Goal: Task Accomplishment & Management: Use online tool/utility

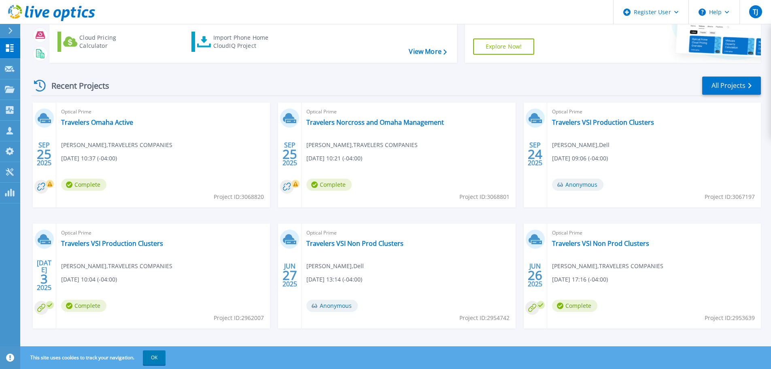
scroll to position [80, 0]
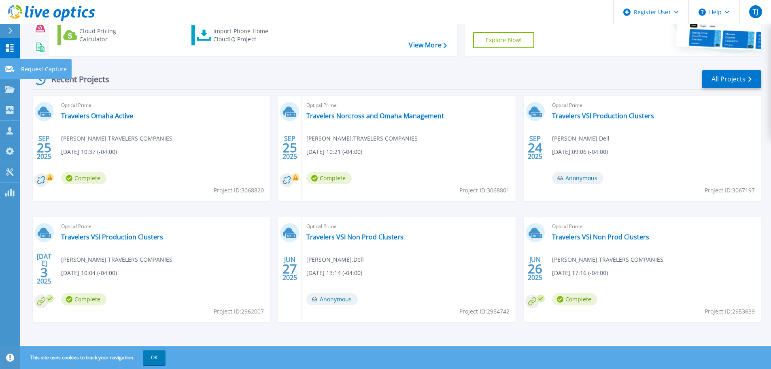
click at [8, 65] on div at bounding box center [10, 68] width 10 height 7
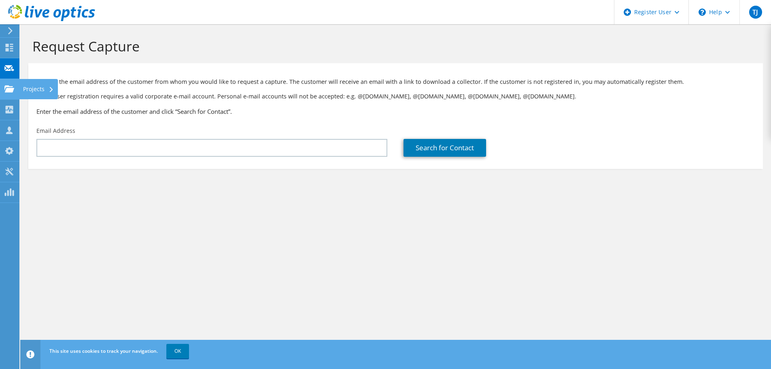
click at [9, 87] on icon at bounding box center [9, 89] width 10 height 8
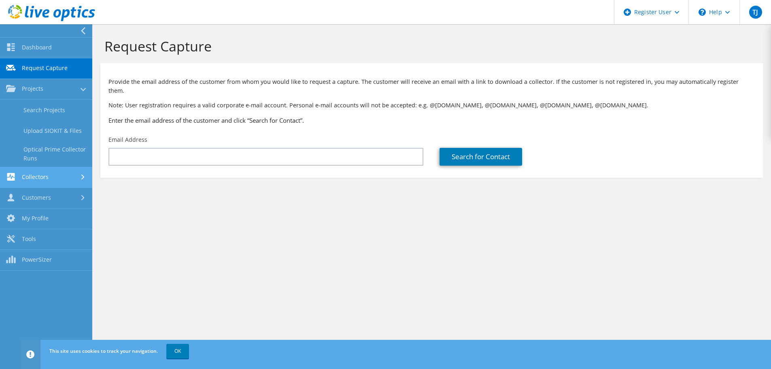
click at [35, 183] on link "Collectors" at bounding box center [46, 177] width 92 height 21
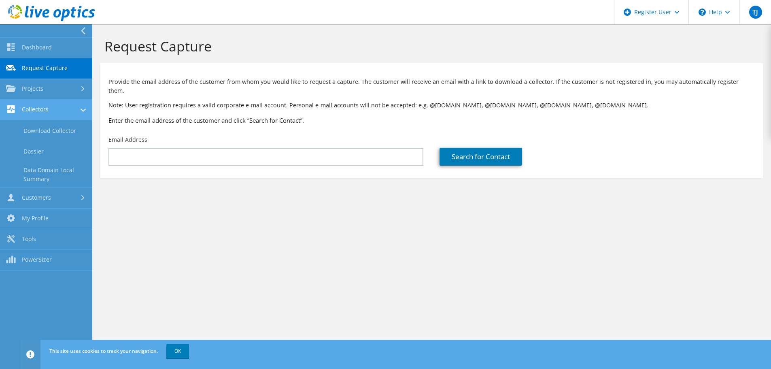
click at [42, 111] on link "Collectors" at bounding box center [46, 110] width 92 height 21
